Goal: Information Seeking & Learning: Learn about a topic

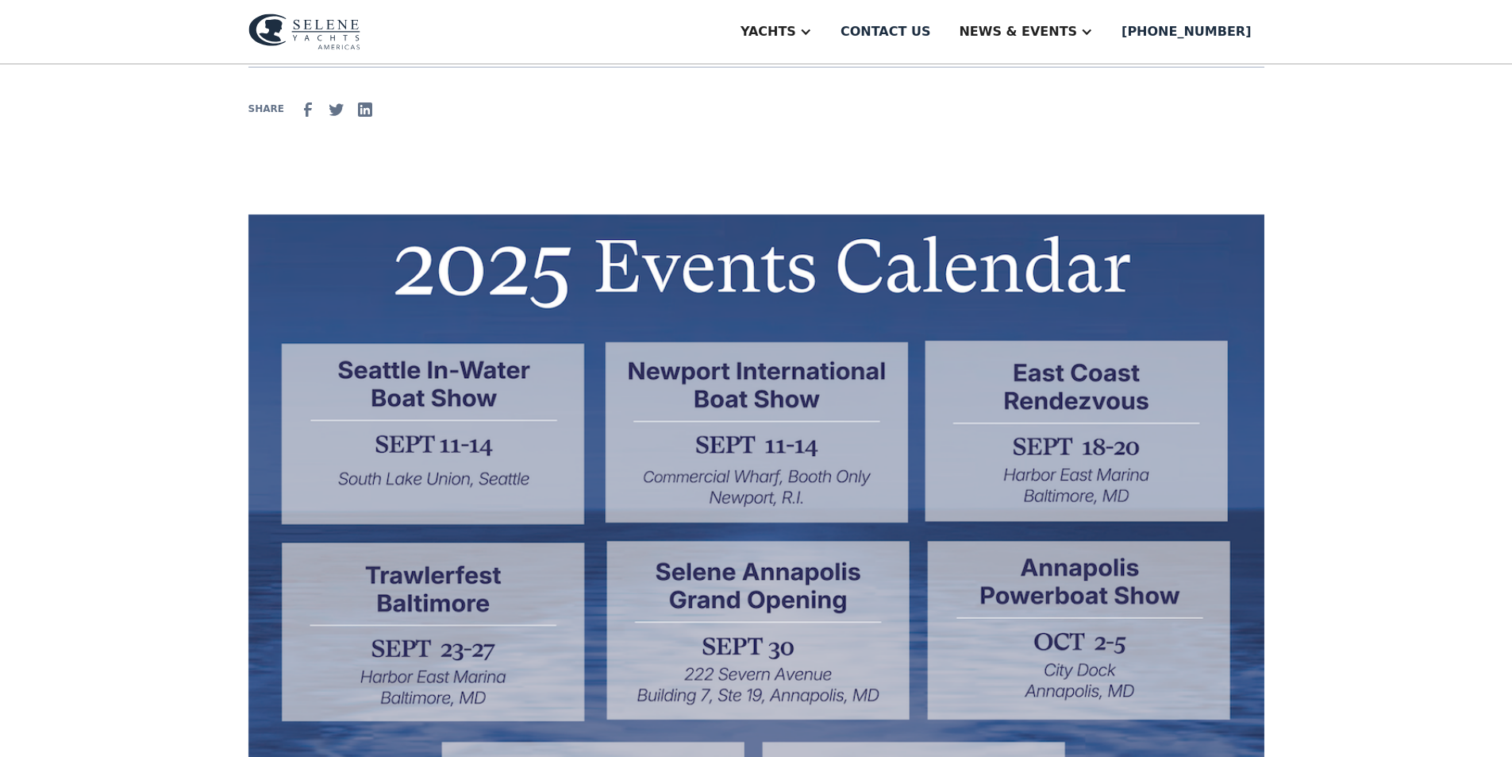
scroll to position [318, 0]
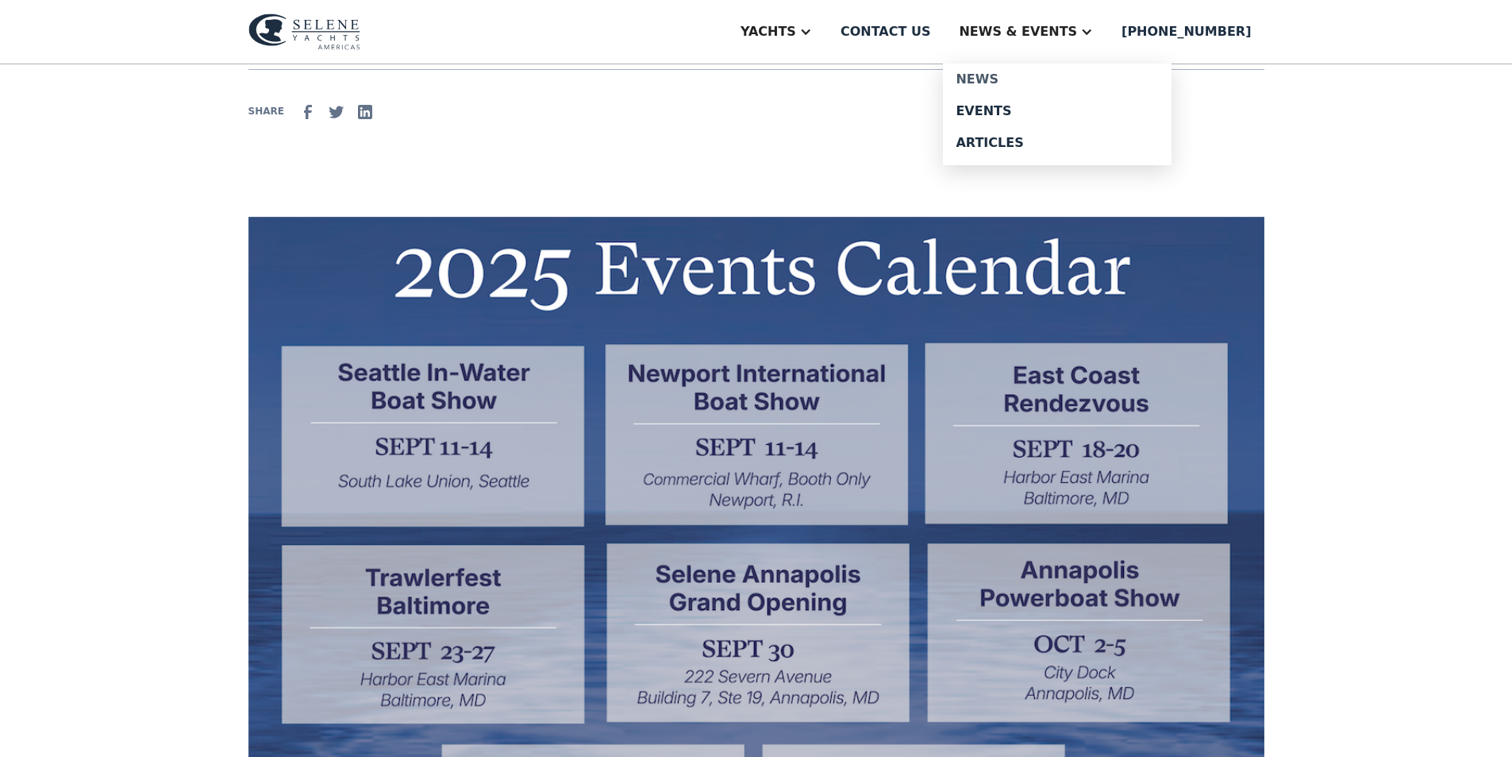
click at [1073, 79] on div "News" at bounding box center [1057, 79] width 203 height 13
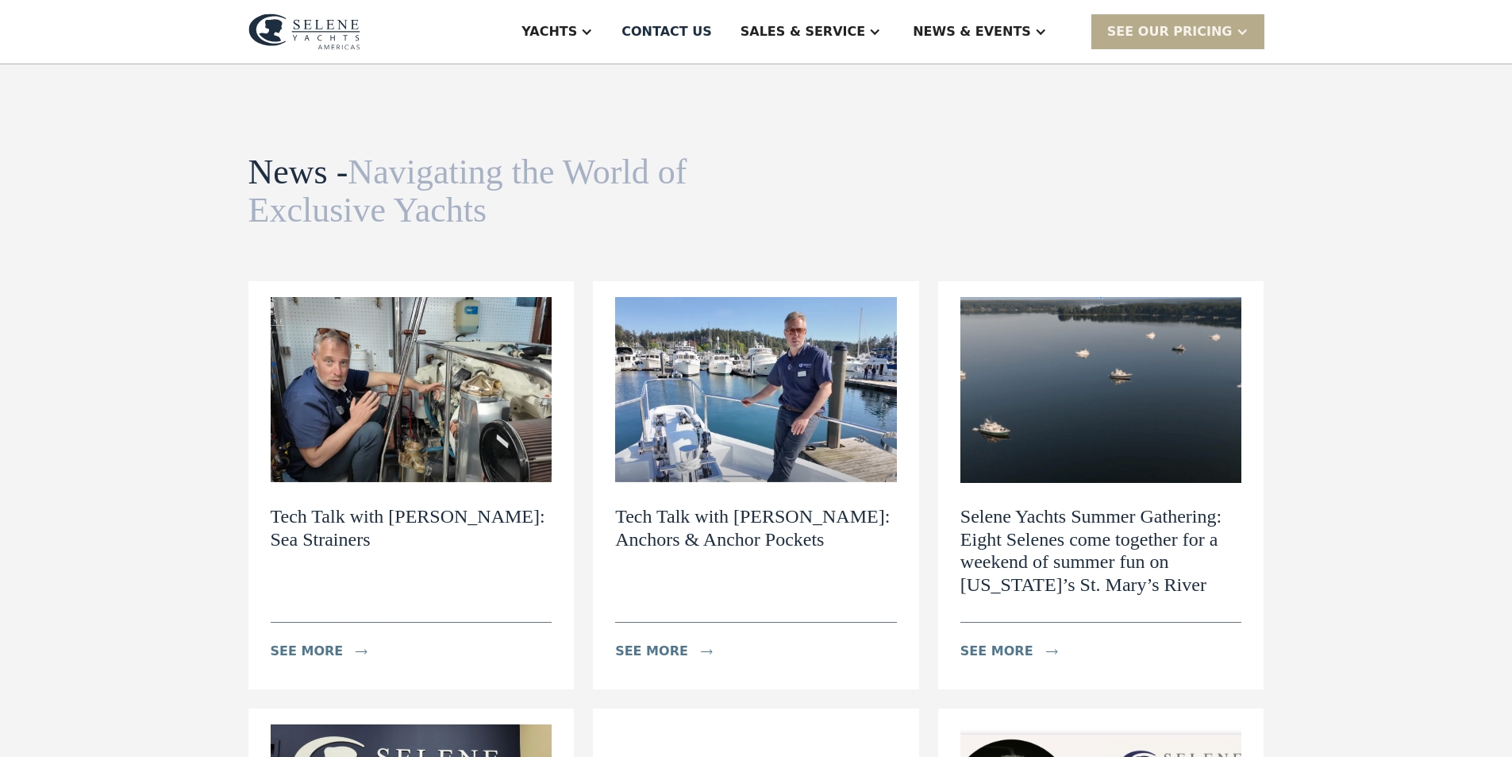
click at [485, 519] on h2 "Tech Talk with [PERSON_NAME]: Sea Strainers" at bounding box center [412, 528] width 282 height 46
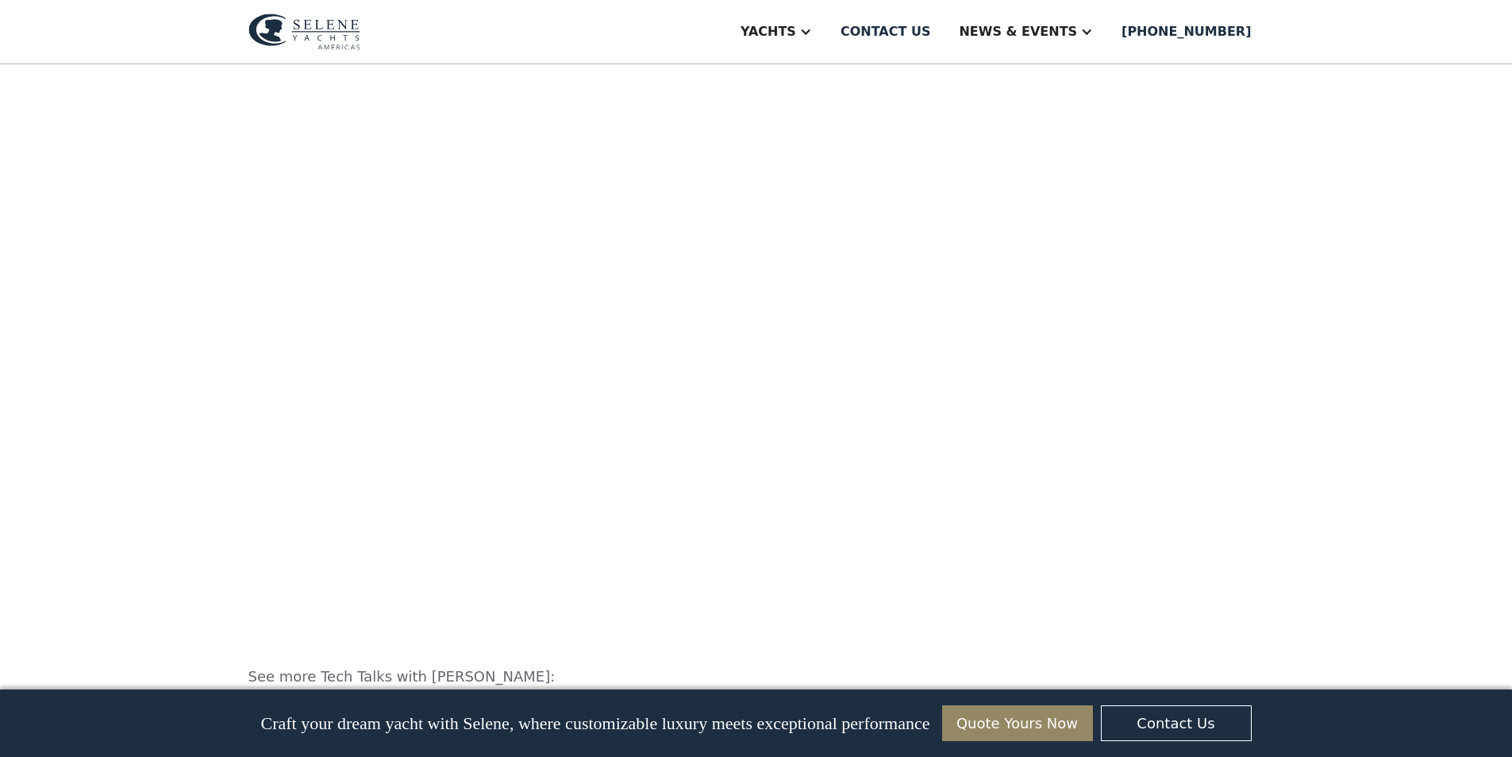
scroll to position [1350, 0]
